Goal: Book appointment/travel/reservation

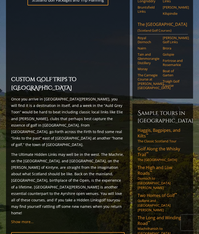
scroll to position [404, 0]
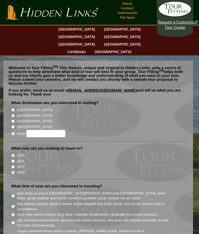
click at [14, 114] on input "[GEOGRAPHIC_DATA]" at bounding box center [12, 115] width 3 height 3
radio input "true"
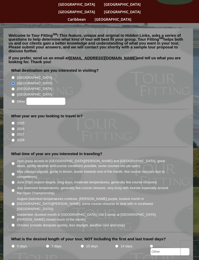
scroll to position [47, 0]
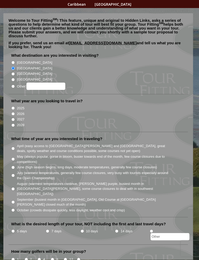
click at [14, 118] on input "2027" at bounding box center [12, 119] width 3 height 3
radio input "true"
click at [14, 166] on input "June (high season begins, long days, moderate temperatures, generally few cours…" at bounding box center [12, 167] width 3 height 3
radio input "true"
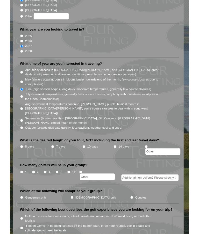
scroll to position [115, 0]
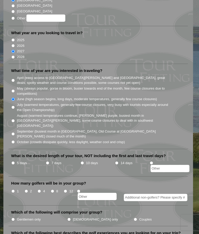
click at [13, 89] on input "May (always popular, gorse in bloom, busier towards end of the month, few cours…" at bounding box center [12, 90] width 3 height 3
radio input "true"
click at [49, 161] on input "7 days" at bounding box center [47, 162] width 3 height 3
radio input "true"
click at [66, 189] on input "12" at bounding box center [65, 190] width 3 height 3
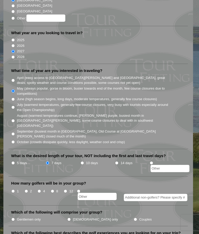
radio input "true"
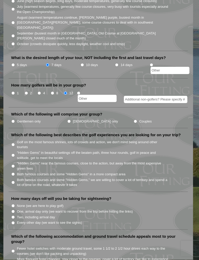
scroll to position [213, 0]
click at [14, 119] on input "Gentlemen only" at bounding box center [12, 120] width 3 height 3
radio input "true"
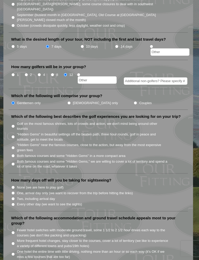
scroll to position [233, 0]
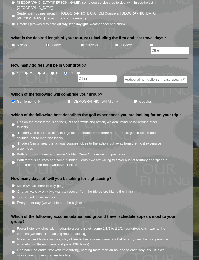
click at [15, 123] on input "Golf on the most famous shrines, lots of crowds and action, we don't mind being…" at bounding box center [12, 124] width 3 height 3
radio input "true"
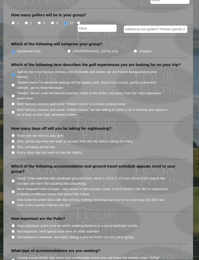
scroll to position [288, 0]
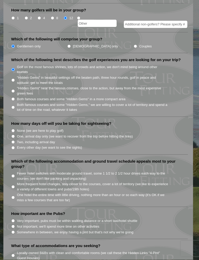
click at [15, 129] on input "None (we are here to play golf)" at bounding box center [12, 130] width 3 height 3
radio input "true"
click at [14, 135] on input "One, arrival day only (we want to recover from the trip before hitting the link…" at bounding box center [12, 136] width 3 height 3
radio input "true"
click at [12, 128] on li "None (we are here to play golf)" at bounding box center [100, 131] width 178 height 6
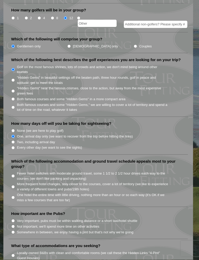
click at [16, 128] on li "None (we are here to play golf)" at bounding box center [100, 131] width 178 height 6
click at [13, 129] on input "None (we are here to play golf)" at bounding box center [12, 130] width 3 height 3
radio input "true"
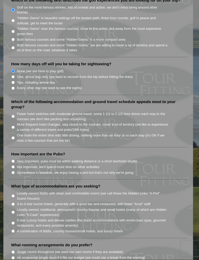
scroll to position [348, 0]
click at [15, 111] on li "Fewer hotel switches with moderate ground travel, some 1 1/2 to 2 1/2 hour driv…" at bounding box center [100, 116] width 178 height 11
click at [13, 115] on input "Fewer hotel switches with moderate ground travel, some 1 1/2 to 2 1/2 hour driv…" at bounding box center [12, 116] width 3 height 3
radio input "true"
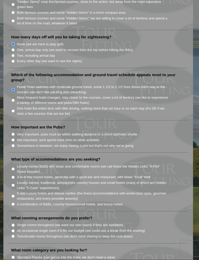
scroll to position [393, 0]
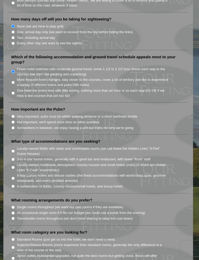
click at [13, 120] on input "Not important, we'll spend more time on other activities" at bounding box center [12, 121] width 3 height 3
radio input "true"
click at [15, 126] on input "Somewhere in between, we enjoy having a pint but that's not why we're going" at bounding box center [12, 127] width 3 height 3
radio input "true"
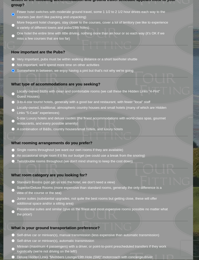
scroll to position [450, 0]
click at [15, 100] on input "3-to-4-star tourist hotels, generally with a good bar and restaurant, with fewe…" at bounding box center [12, 101] width 3 height 3
radio input "true"
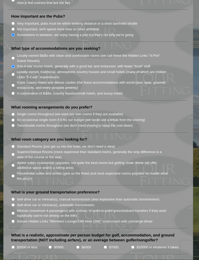
scroll to position [485, 0]
click at [15, 112] on input "Single rooms throughout (we want our own rooms if they are available)" at bounding box center [12, 113] width 3 height 3
radio input "true"
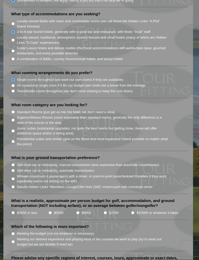
scroll to position [535, 0]
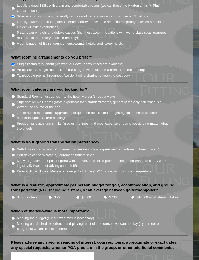
click at [15, 95] on input "Standard Rooms (just get us into the hotel, we don't need a view)" at bounding box center [12, 96] width 3 height 3
radio input "true"
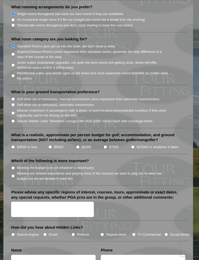
scroll to position [586, 0]
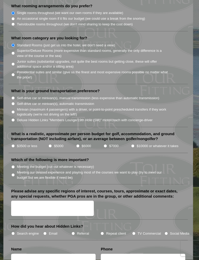
click at [12, 102] on input "Self-drive car or minivan(s), automatic transmission" at bounding box center [12, 103] width 3 height 3
radio input "true"
click at [52, 144] on input "$5000" at bounding box center [49, 145] width 3 height 3
radio input "true"
click at [79, 144] on input "$6000" at bounding box center [77, 145] width 3 height 3
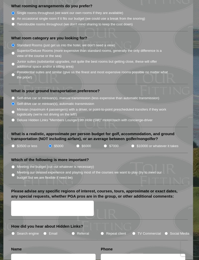
radio input "true"
click at [14, 173] on input "Meeting our desired experience and playing most of the courses we want to play …" at bounding box center [12, 174] width 3 height 3
radio input "true"
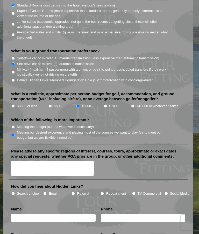
scroll to position [625, 0]
